Goal: Transaction & Acquisition: Purchase product/service

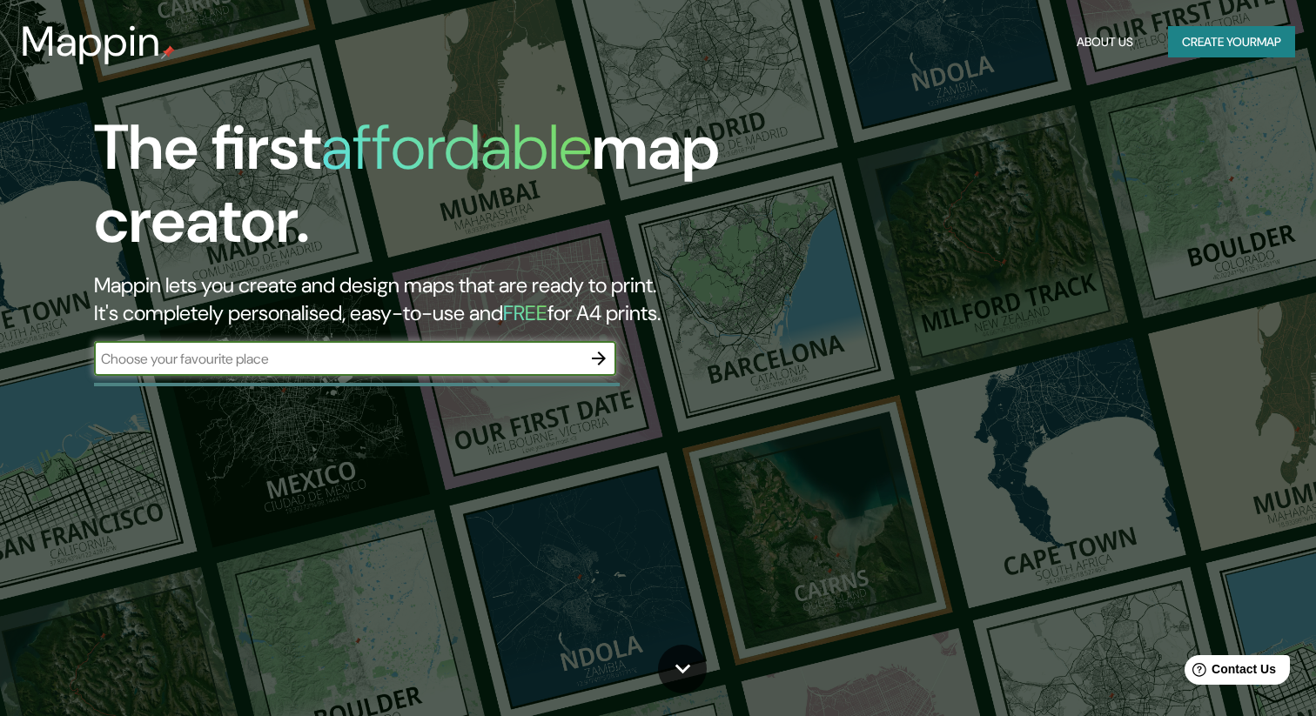
click at [248, 366] on input "text" at bounding box center [337, 359] width 487 height 20
type input "[STREET_ADDRESS]"
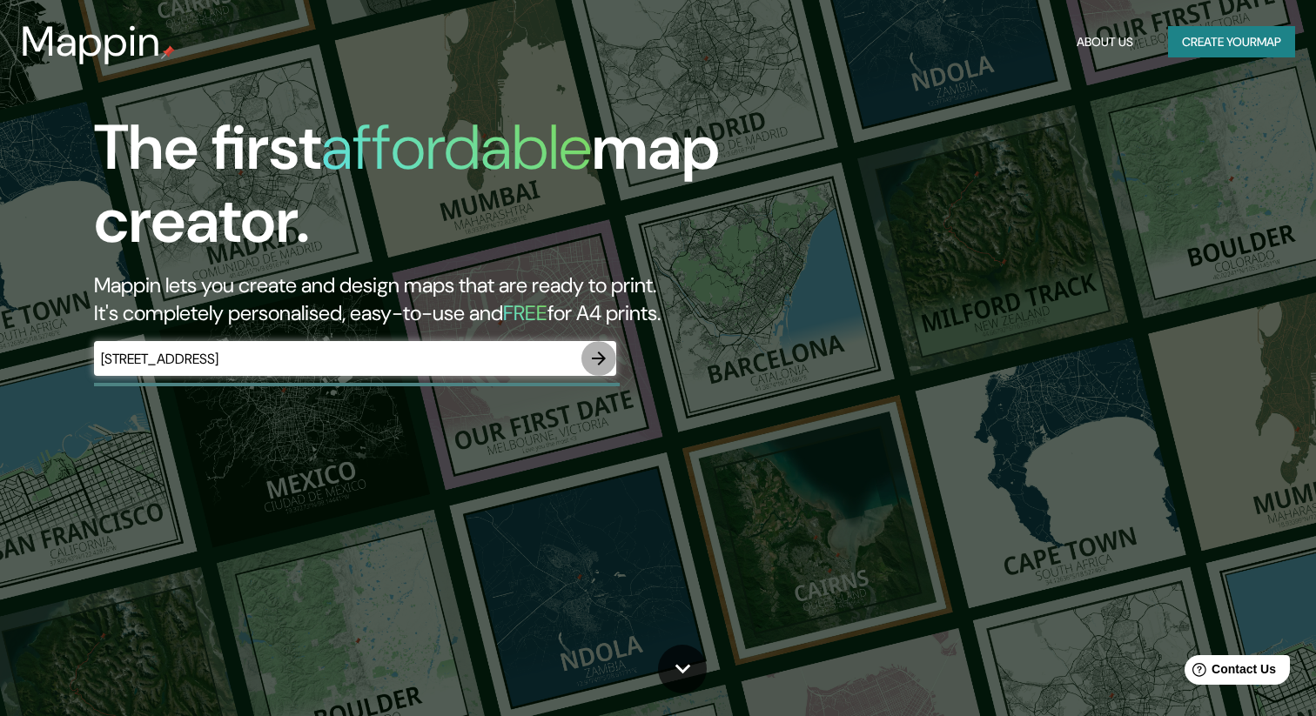
click at [596, 359] on icon "button" at bounding box center [599, 359] width 14 height 14
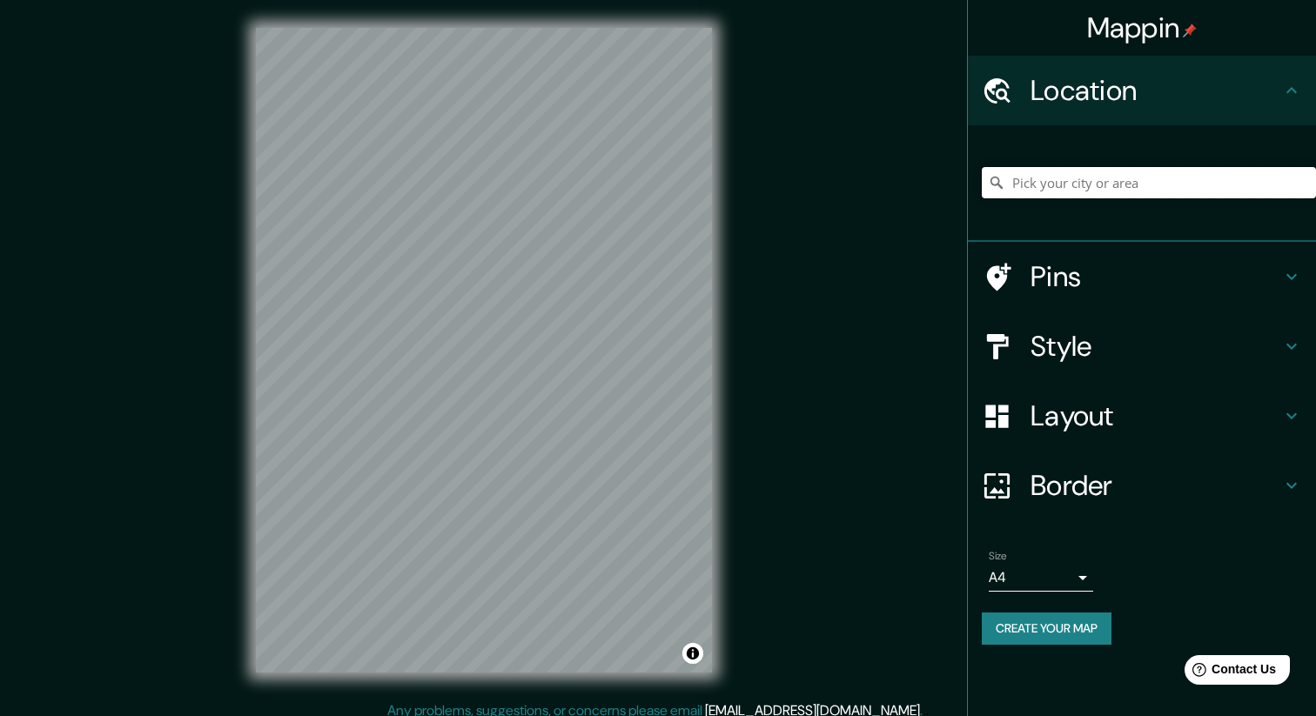
click at [1049, 179] on input "Pick your city or area" at bounding box center [1149, 182] width 334 height 31
paste input "[STREET_ADDRESS]"
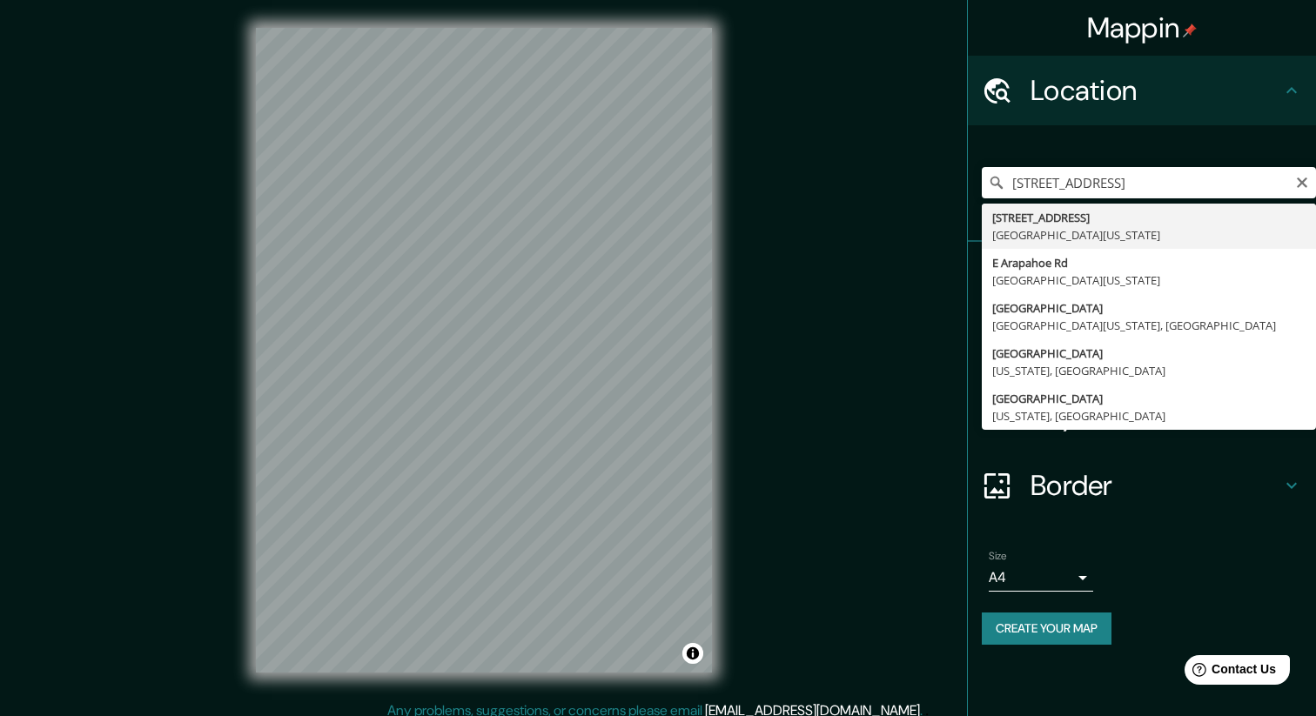
type input "[STREET_ADDRESS][US_STATE]"
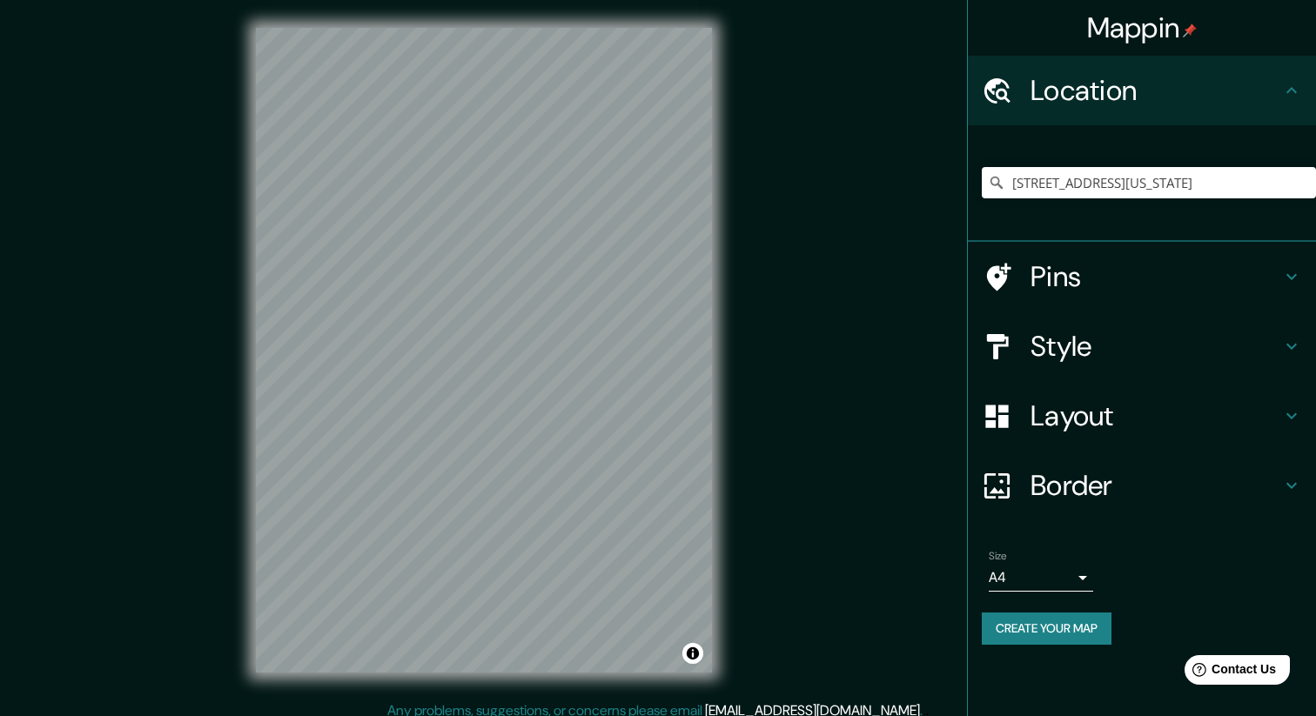
click at [1033, 274] on h4 "Pins" at bounding box center [1156, 276] width 251 height 35
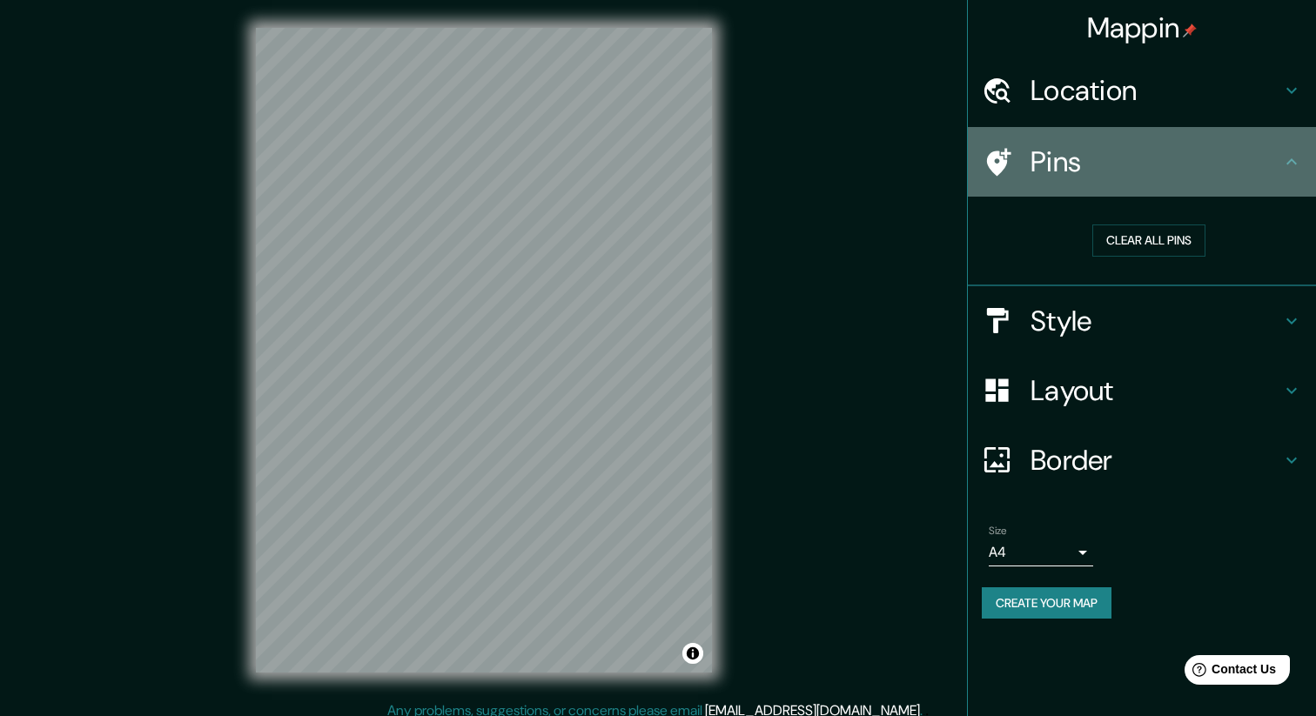
click at [1005, 162] on icon at bounding box center [999, 162] width 24 height 28
click at [1294, 164] on icon at bounding box center [1291, 161] width 10 height 6
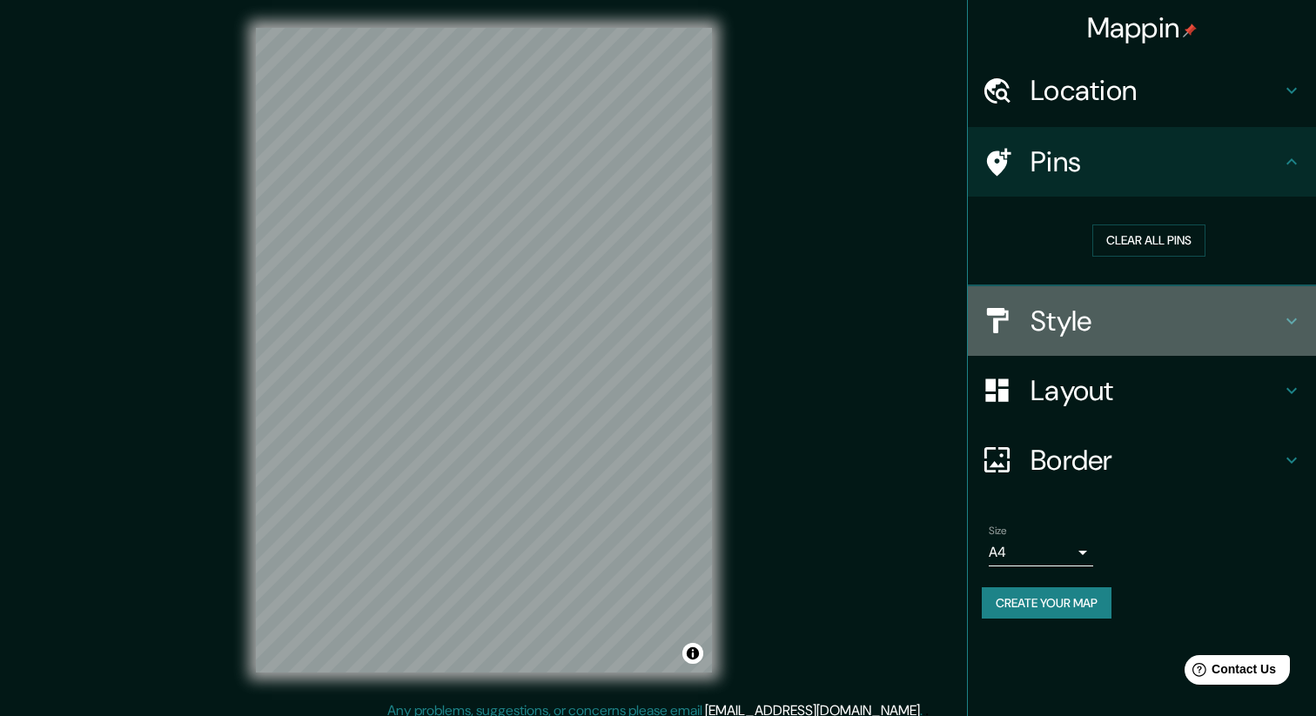
click at [1021, 336] on div "Style" at bounding box center [1142, 321] width 348 height 70
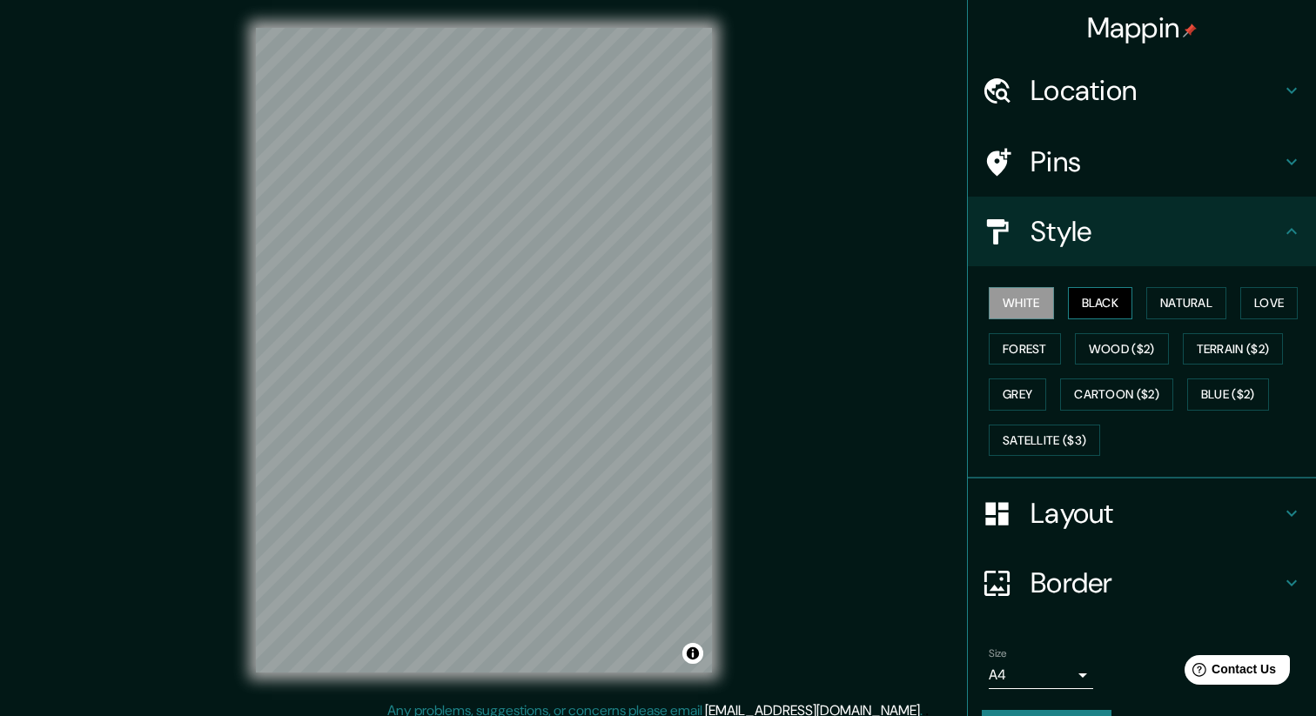
click at [1117, 298] on button "Black" at bounding box center [1100, 303] width 65 height 32
click at [1174, 307] on button "Natural" at bounding box center [1186, 303] width 80 height 32
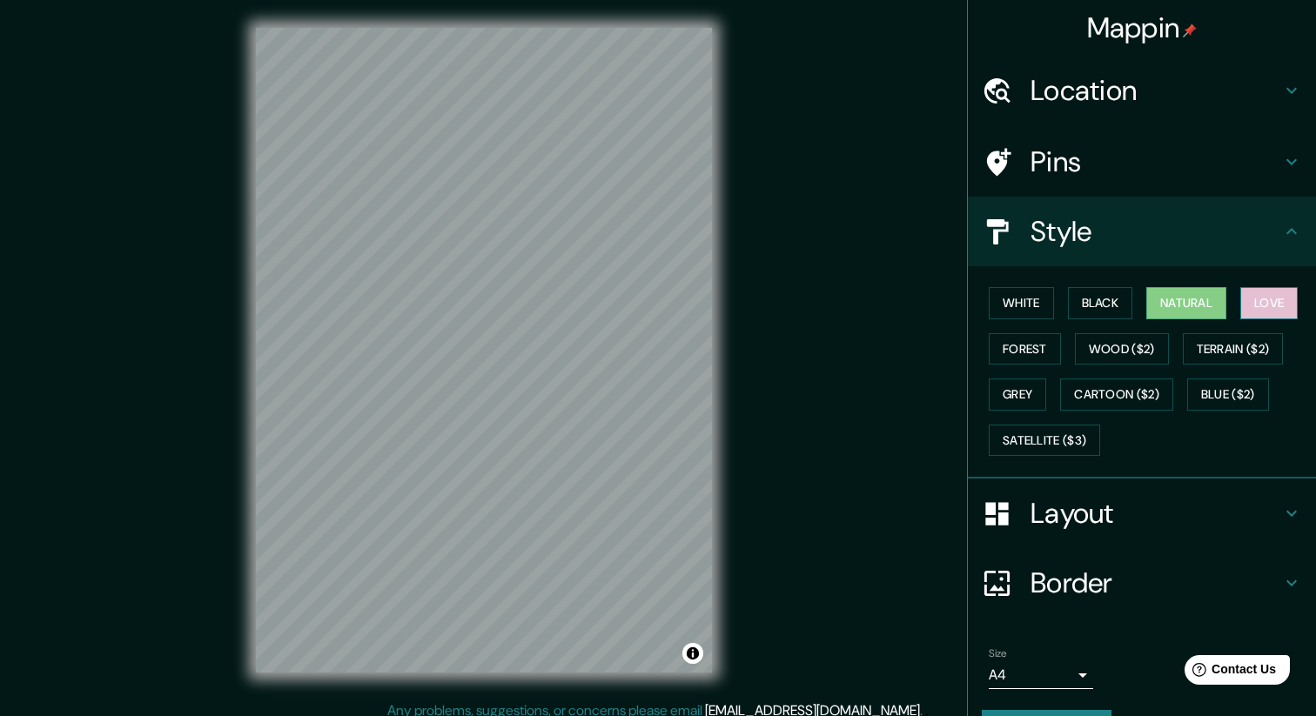
click at [1263, 300] on button "Love" at bounding box center [1268, 303] width 57 height 32
click at [1029, 353] on button "Forest" at bounding box center [1025, 349] width 72 height 32
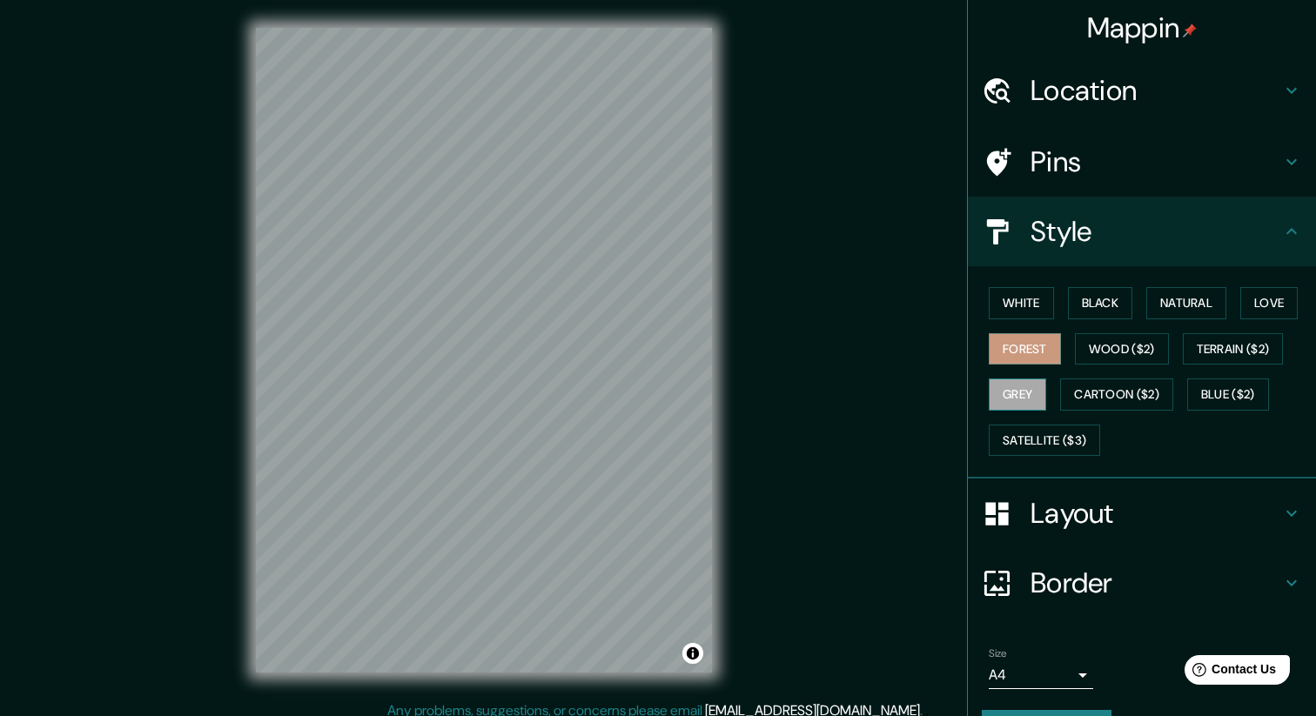
click at [1024, 397] on button "Grey" at bounding box center [1017, 395] width 57 height 32
click at [1026, 437] on button "Satellite ($3)" at bounding box center [1044, 441] width 111 height 32
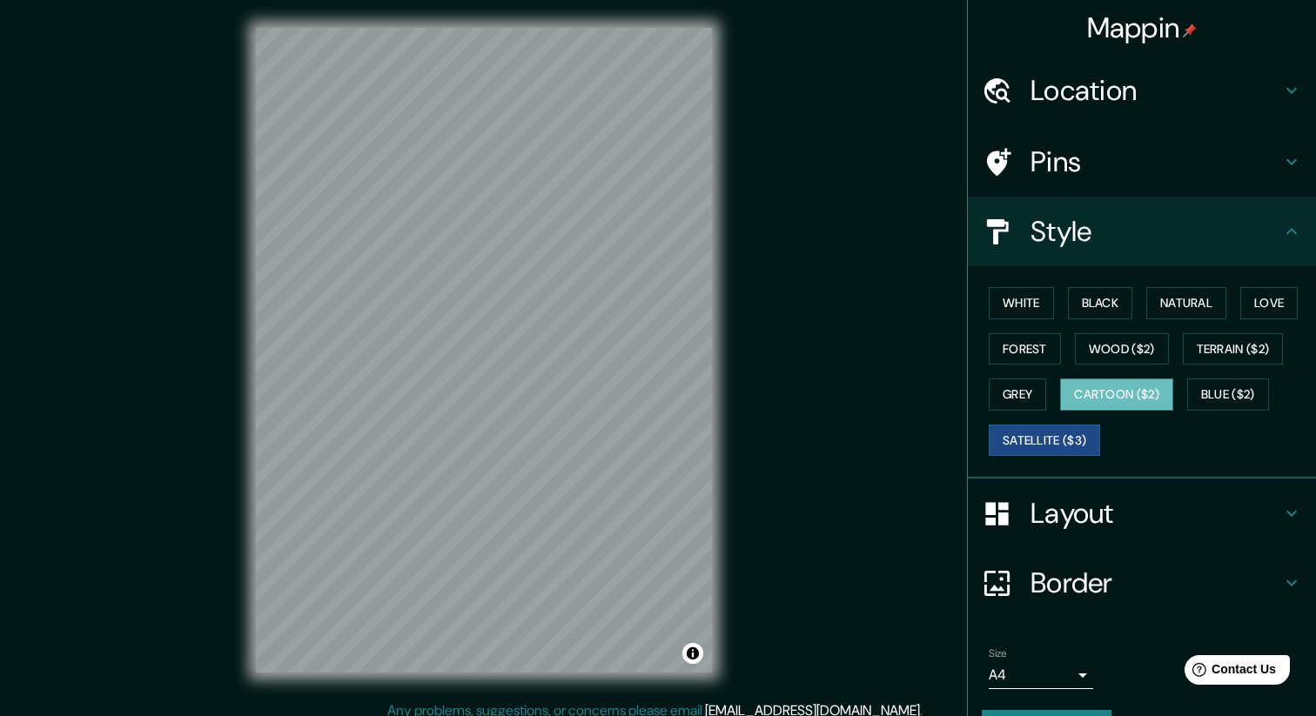
click at [1109, 393] on button "Cartoon ($2)" at bounding box center [1116, 395] width 113 height 32
click at [1123, 352] on button "Wood ($2)" at bounding box center [1122, 349] width 94 height 32
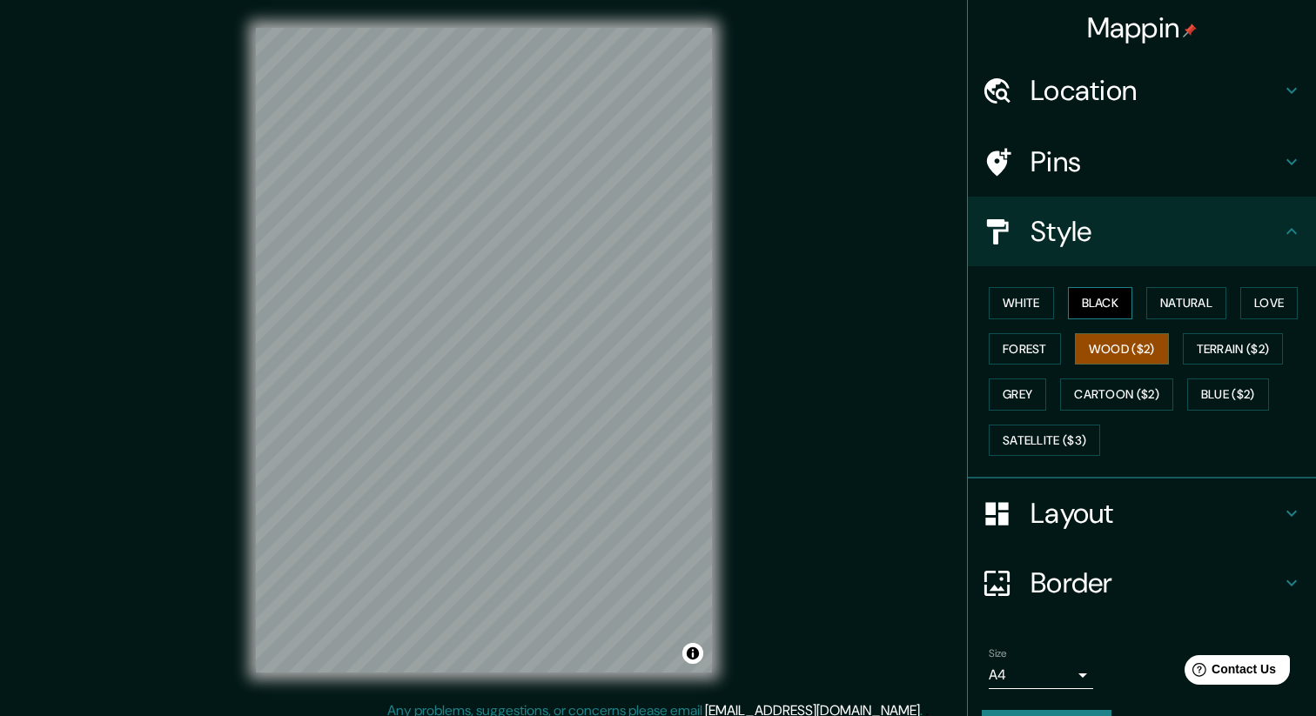
click at [1112, 299] on button "Black" at bounding box center [1100, 303] width 65 height 32
click at [1033, 313] on button "White" at bounding box center [1021, 303] width 65 height 32
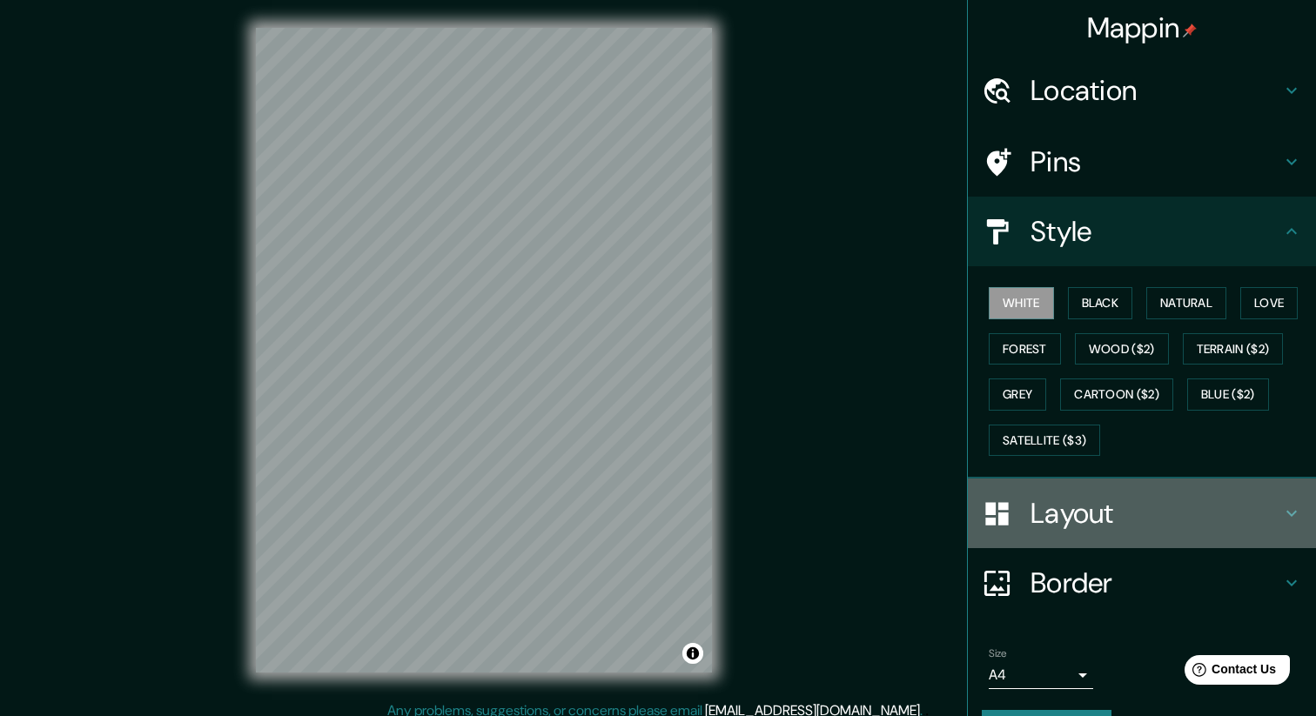
click at [1048, 502] on h4 "Layout" at bounding box center [1156, 513] width 251 height 35
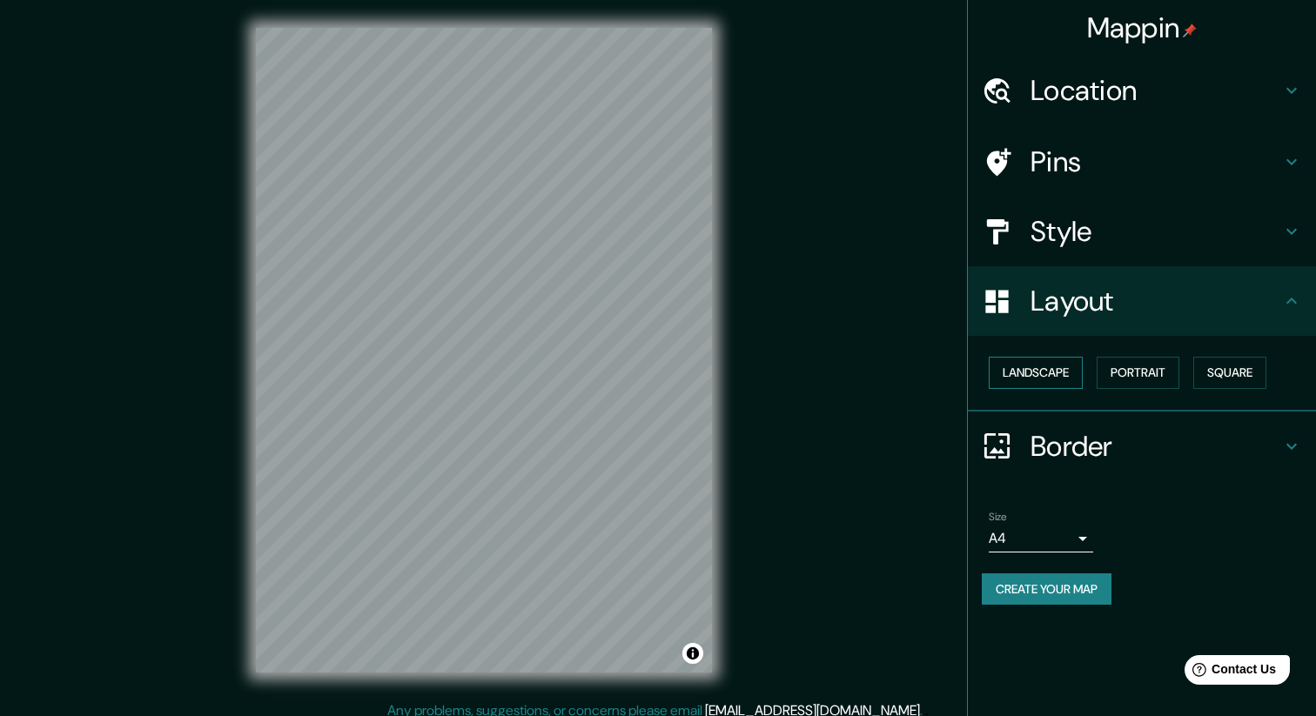
click at [1051, 376] on button "Landscape" at bounding box center [1036, 373] width 94 height 32
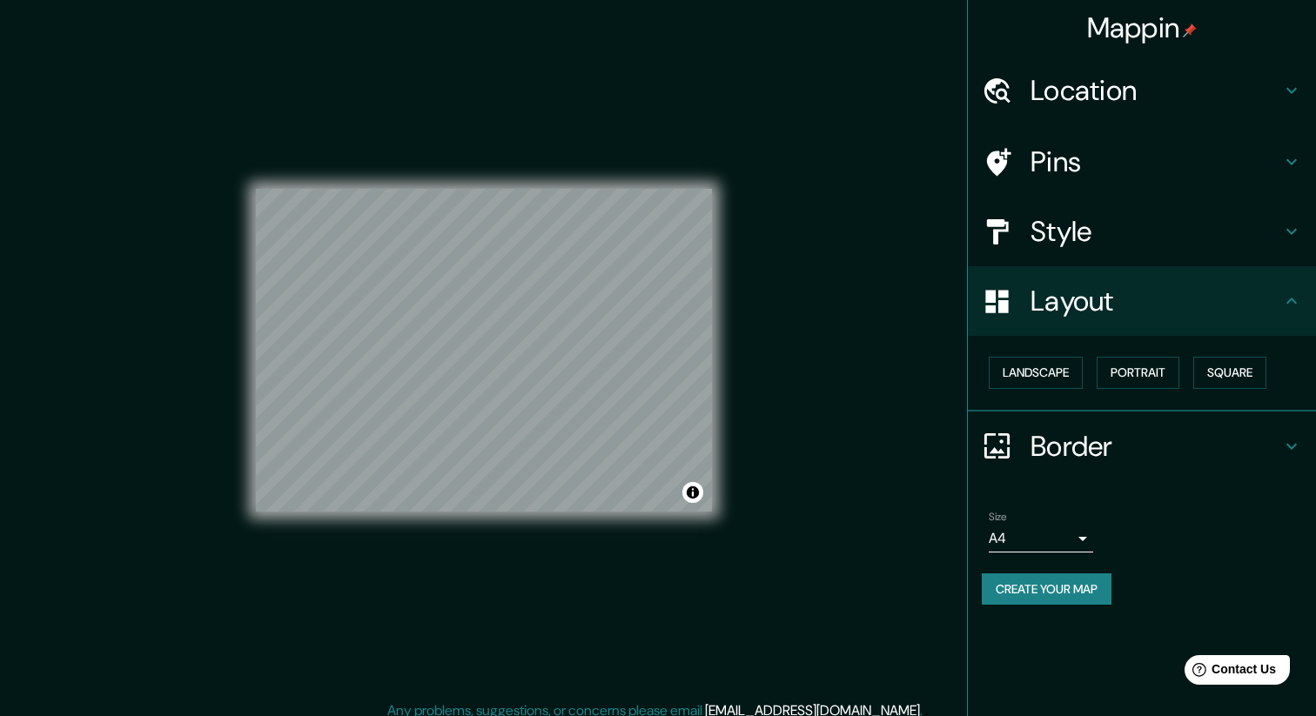
click at [1073, 172] on h4 "Pins" at bounding box center [1156, 161] width 251 height 35
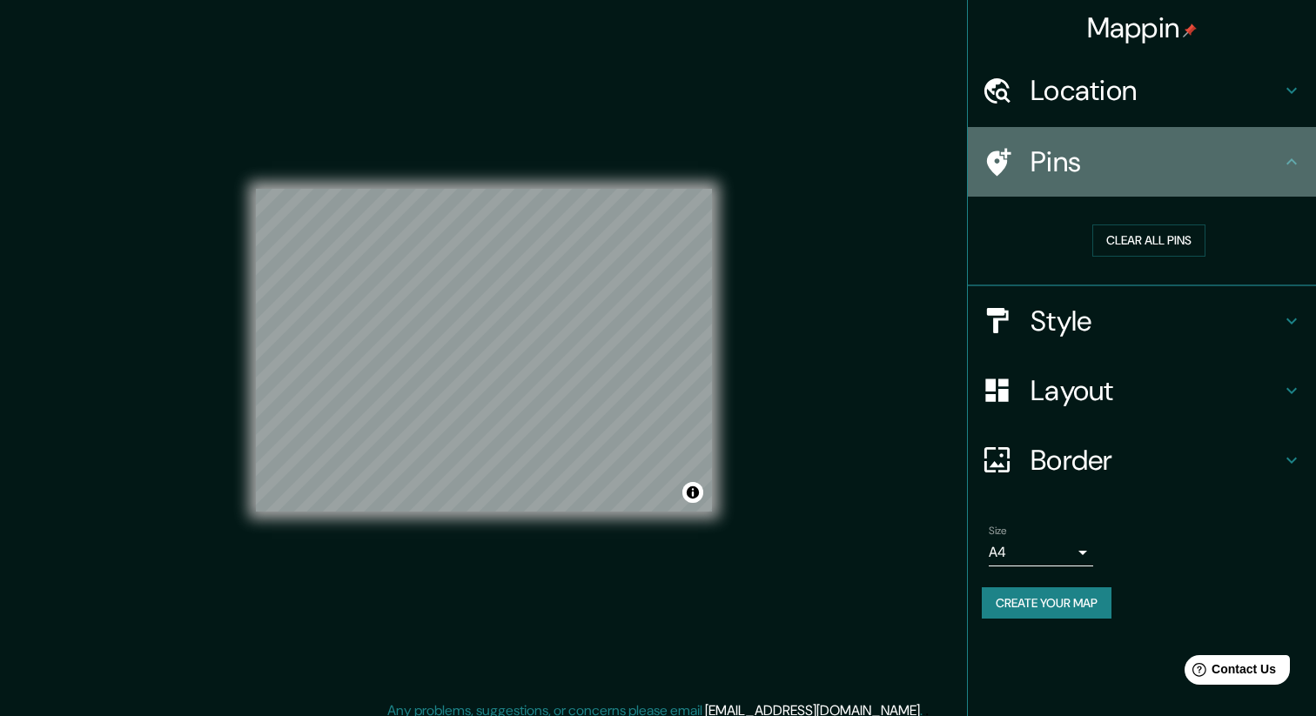
click at [993, 158] on icon at bounding box center [999, 162] width 24 height 28
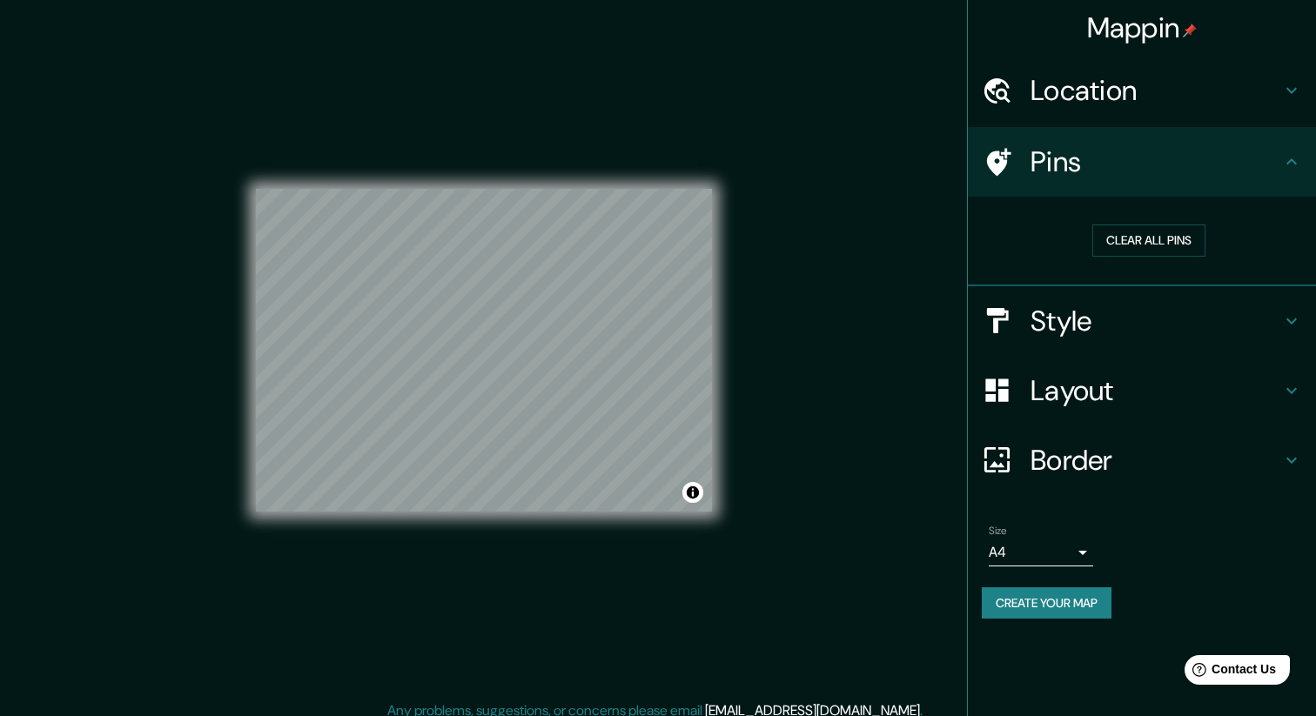
click at [993, 158] on icon at bounding box center [999, 162] width 24 height 28
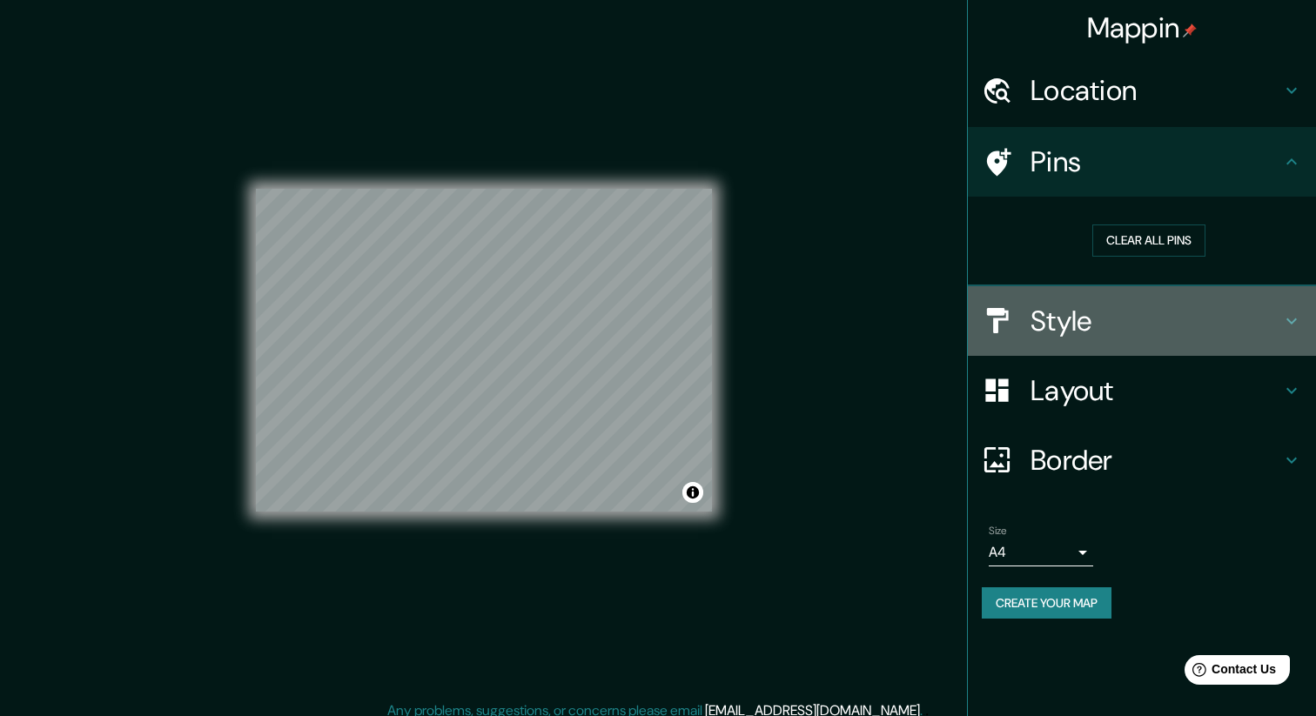
click at [1026, 321] on div at bounding box center [1006, 321] width 49 height 30
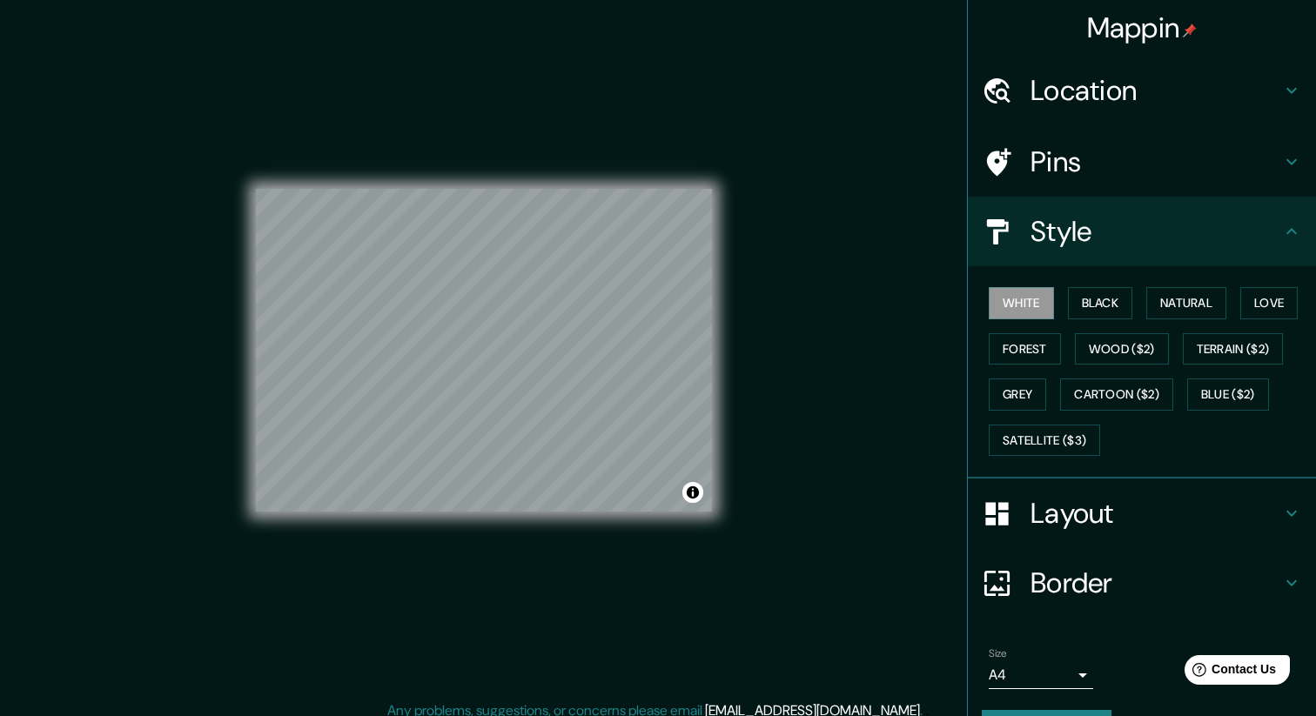
click at [1042, 507] on h4 "Layout" at bounding box center [1156, 513] width 251 height 35
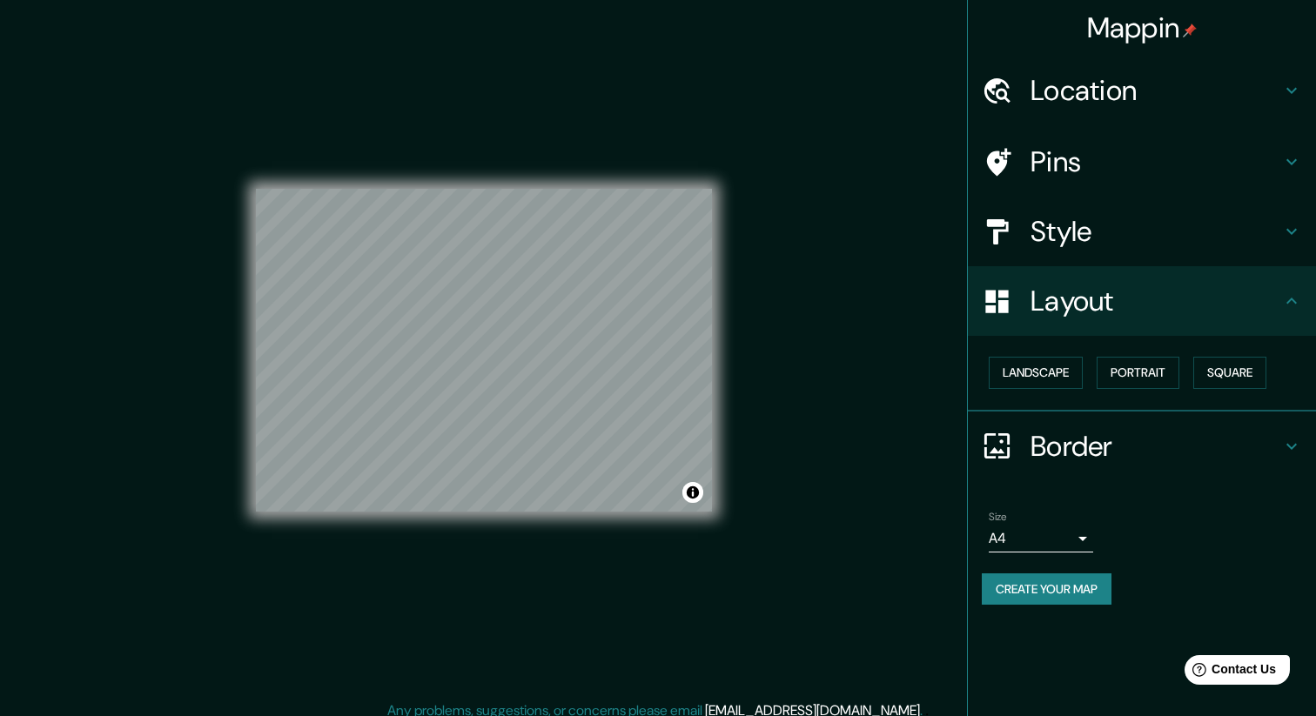
click at [1045, 455] on h4 "Border" at bounding box center [1156, 446] width 251 height 35
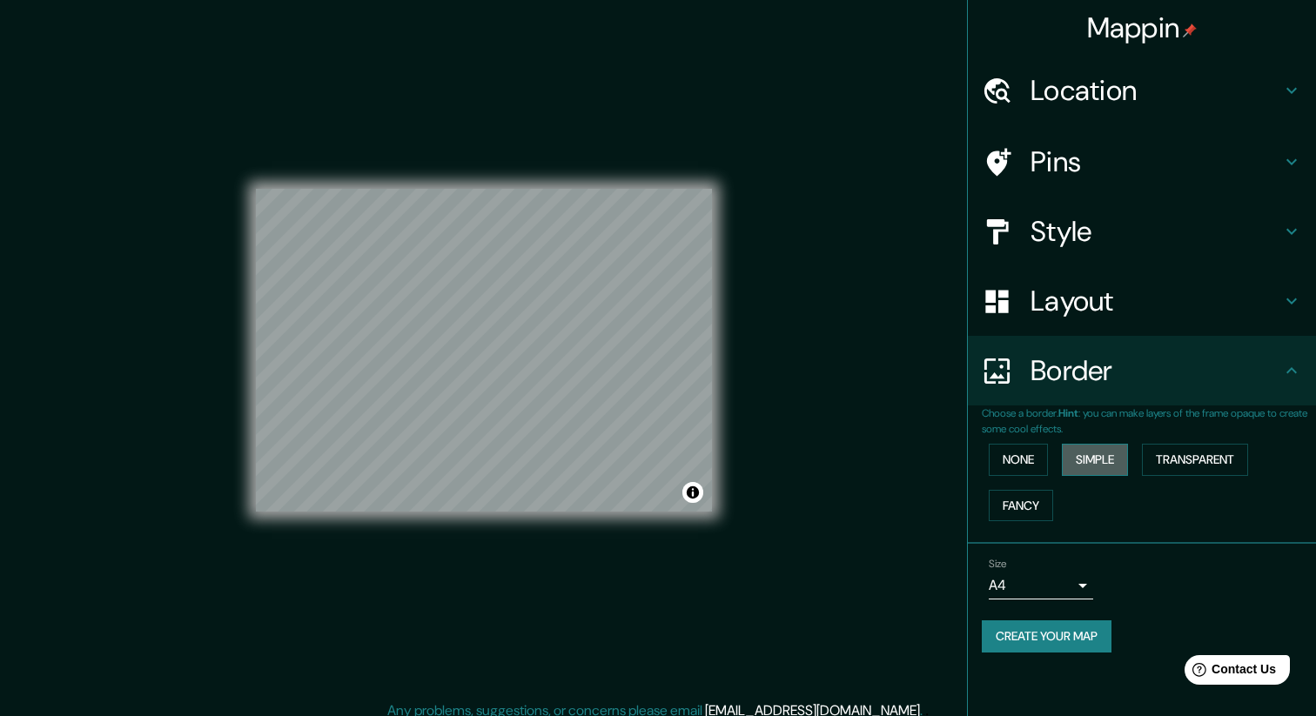
click at [1102, 465] on button "Simple" at bounding box center [1095, 460] width 66 height 32
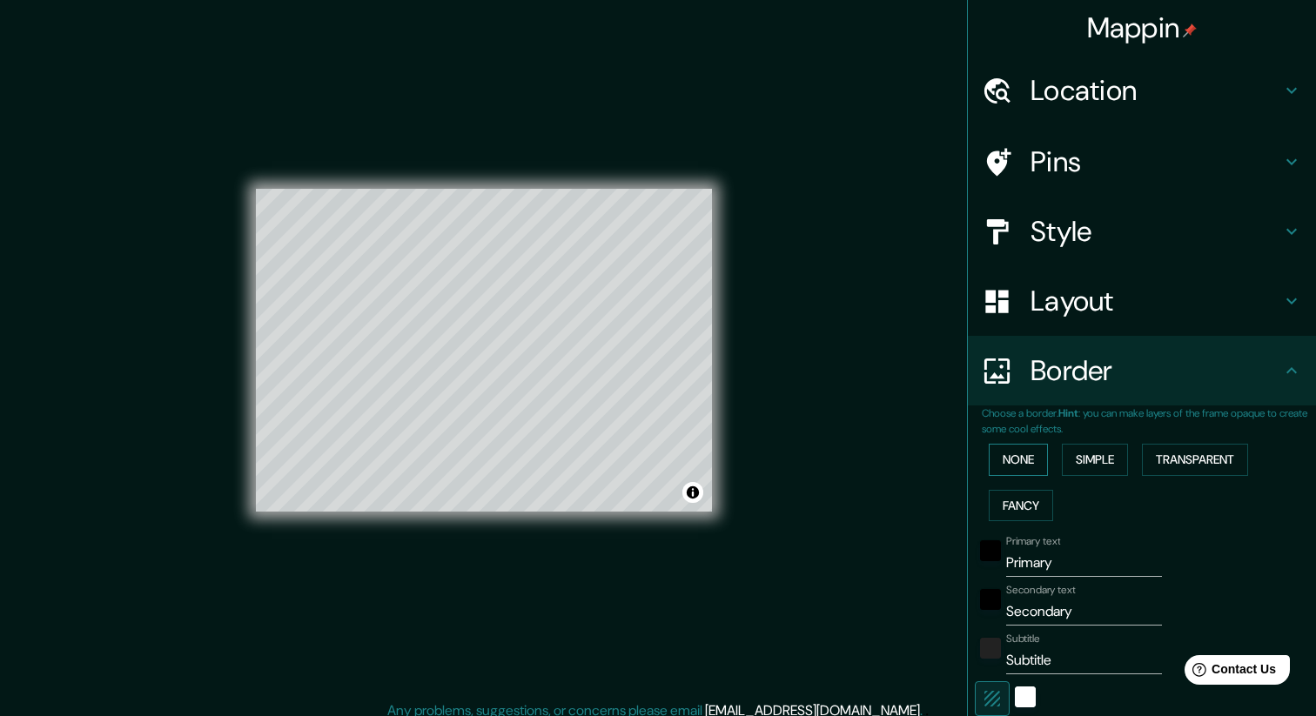
click at [1038, 460] on button "None" at bounding box center [1018, 460] width 59 height 32
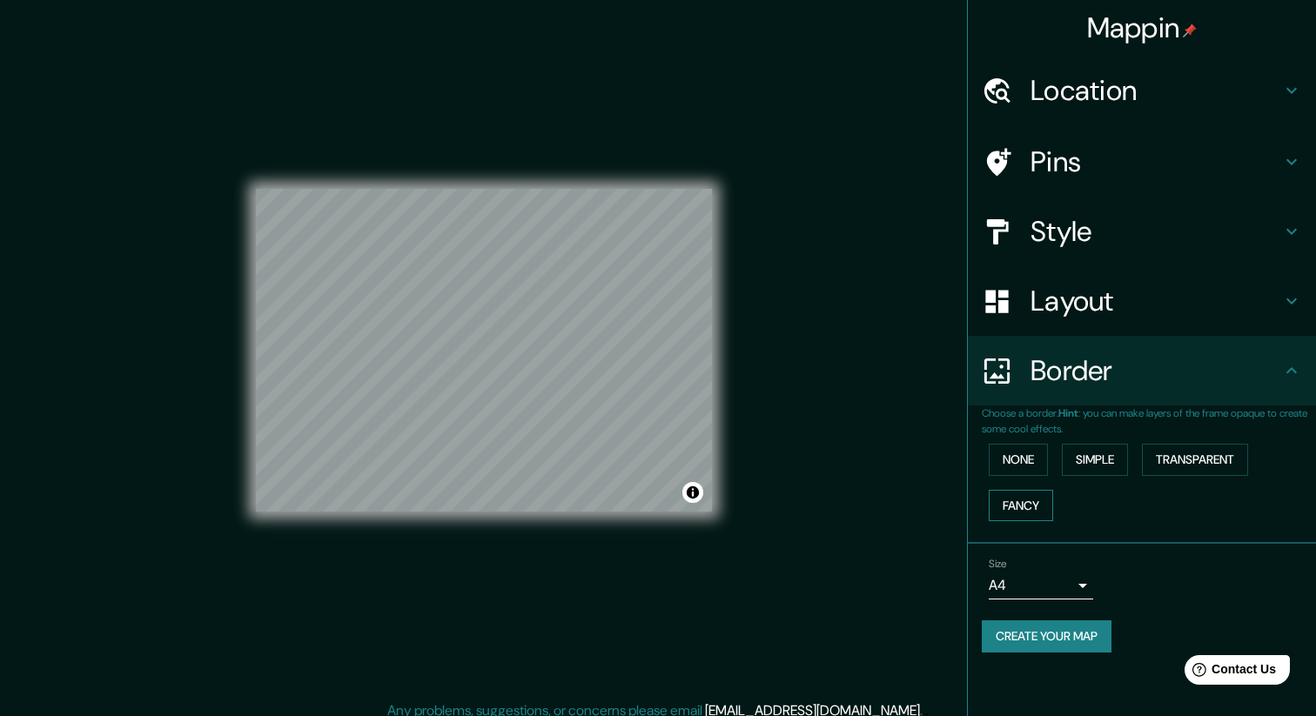
click at [1020, 513] on button "Fancy" at bounding box center [1021, 506] width 64 height 32
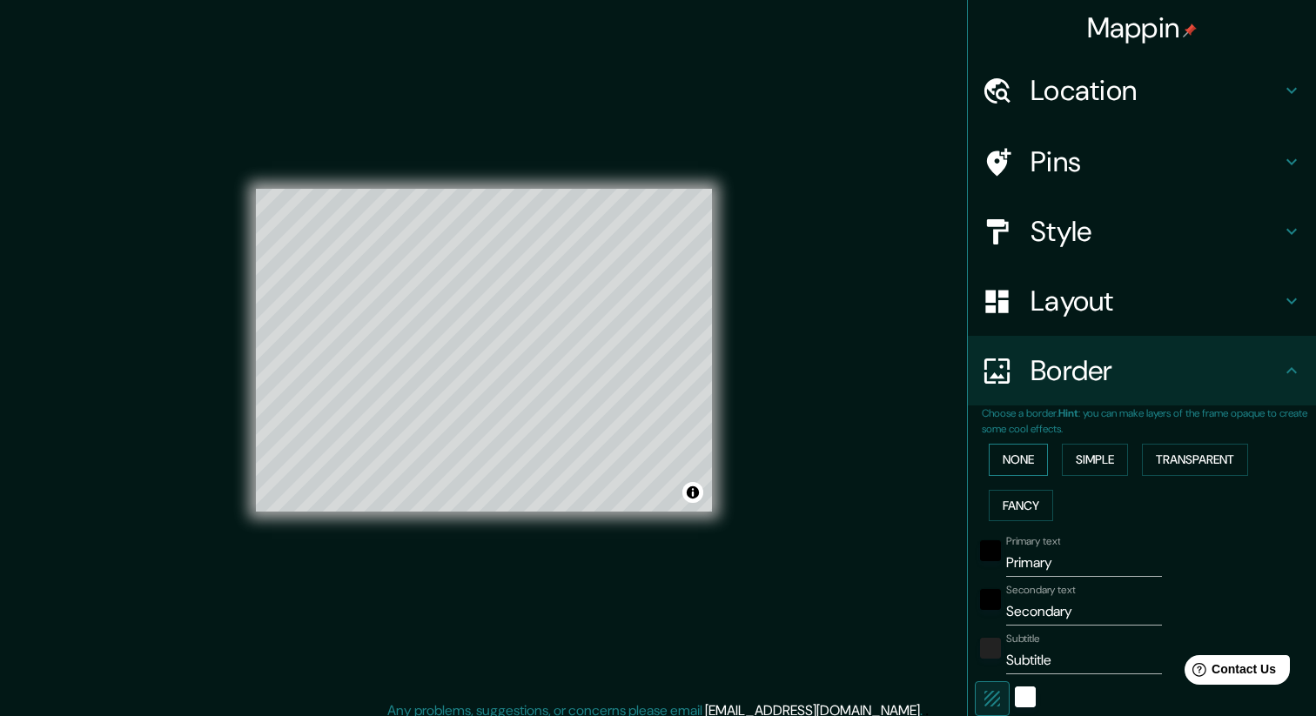
click at [1024, 461] on button "None" at bounding box center [1018, 460] width 59 height 32
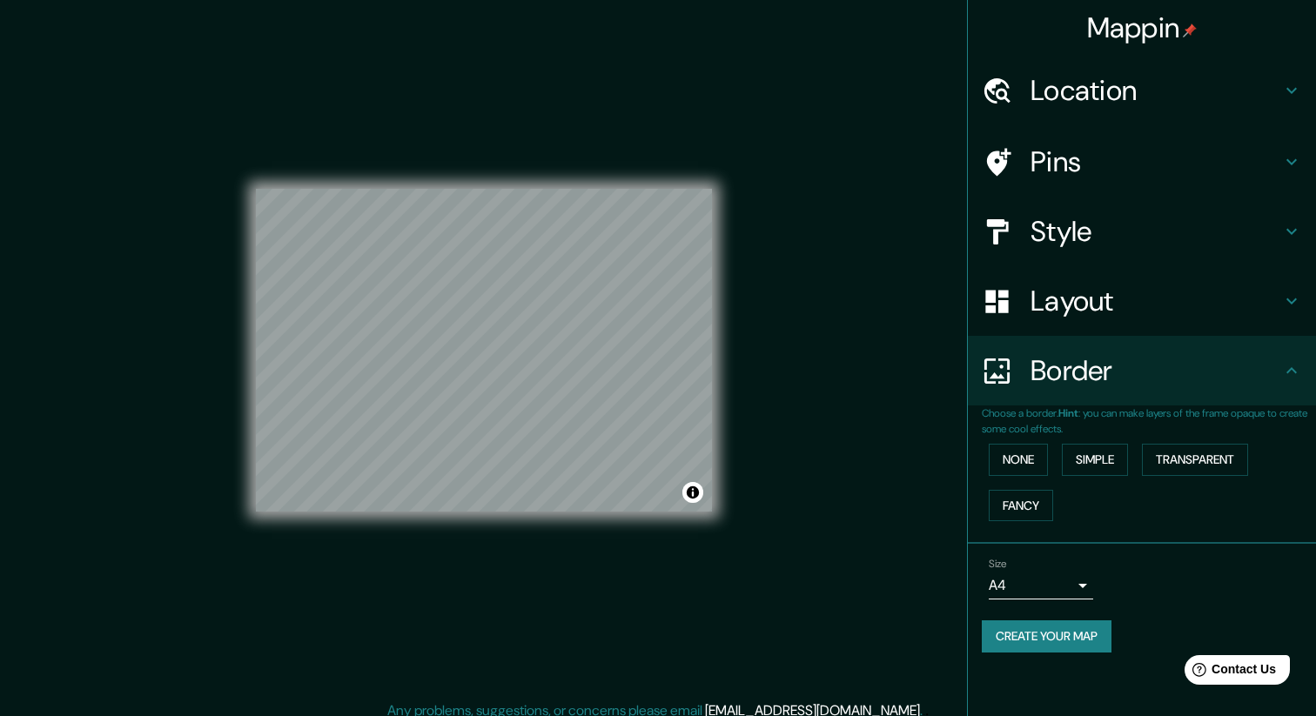
click at [783, 350] on div "Mappin Location [STREET_ADDRESS][US_STATE] Pins Style Layout Border Choose a bo…" at bounding box center [658, 364] width 1316 height 729
click at [860, 322] on div "Mappin Location [STREET_ADDRESS][US_STATE] Pins Style Layout Border Choose a bo…" at bounding box center [658, 364] width 1316 height 729
click at [1065, 639] on button "Create your map" at bounding box center [1047, 637] width 130 height 32
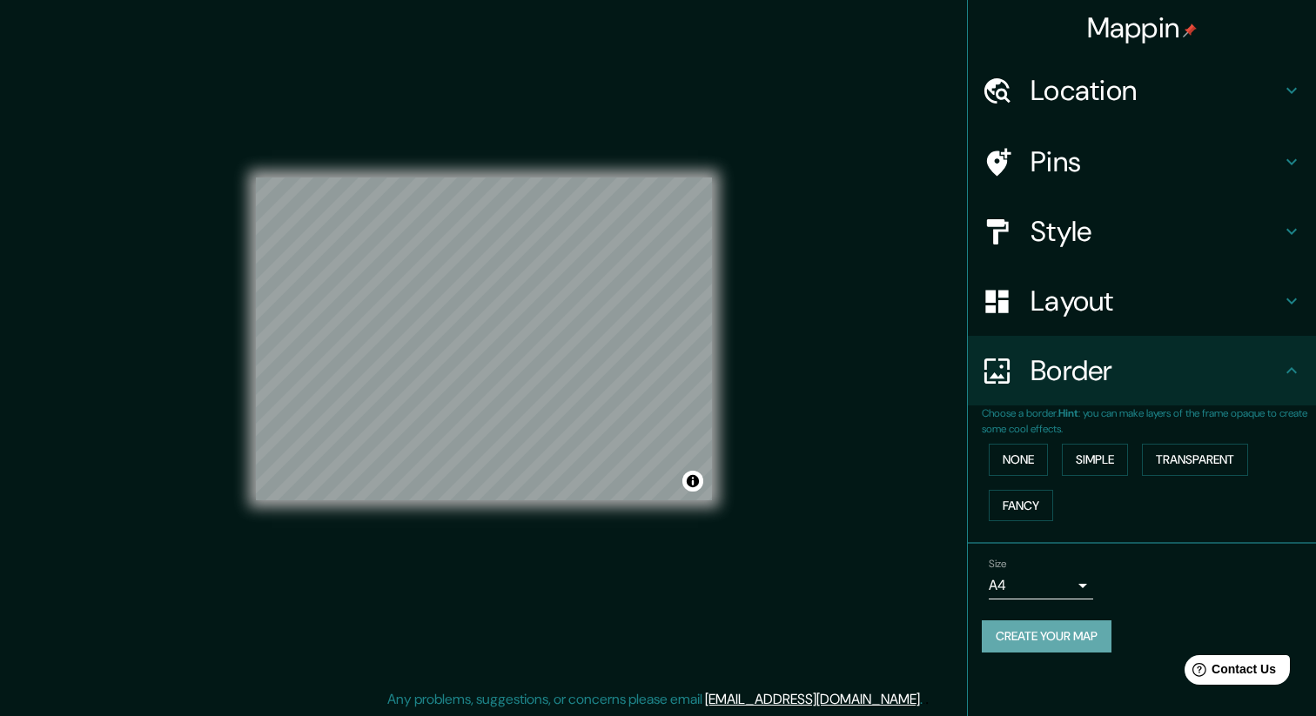
click at [1022, 641] on button "Create your map" at bounding box center [1047, 637] width 130 height 32
click at [1023, 461] on button "None" at bounding box center [1018, 460] width 59 height 32
click at [736, 64] on div "© Mapbox © OpenStreetMap Improve this map" at bounding box center [484, 339] width 512 height 701
click at [1047, 103] on h4 "Location" at bounding box center [1156, 90] width 251 height 35
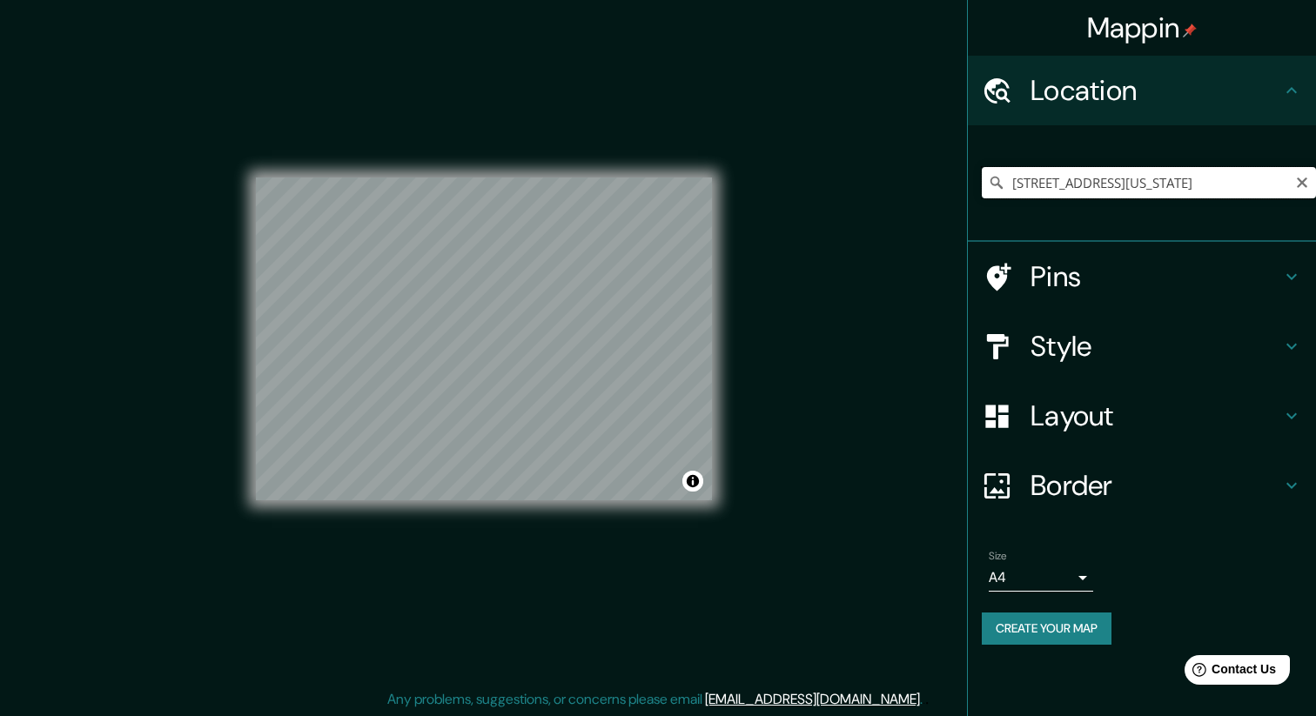
click at [1064, 176] on input "[STREET_ADDRESS][US_STATE]" at bounding box center [1149, 182] width 334 height 31
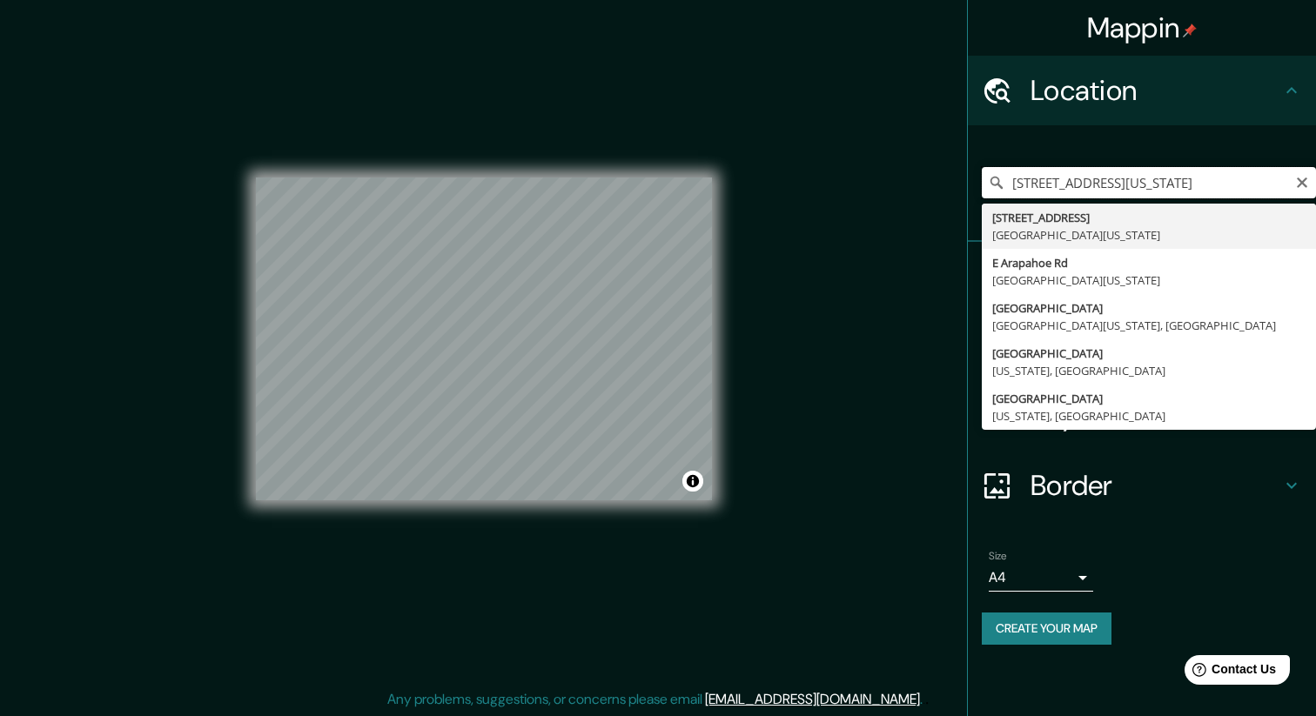
paste input "[STREET_ADDRESS]"
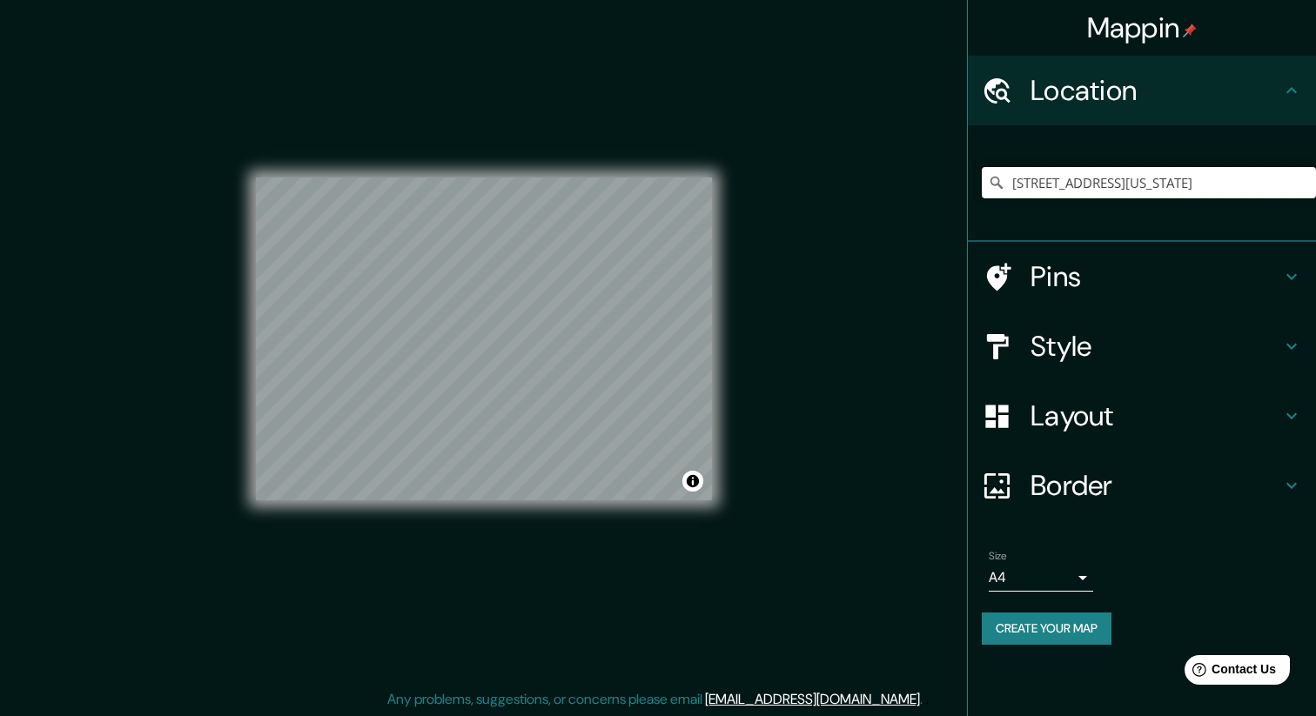
type input "[STREET_ADDRESS][US_STATE]"
